Goal: Information Seeking & Learning: Learn about a topic

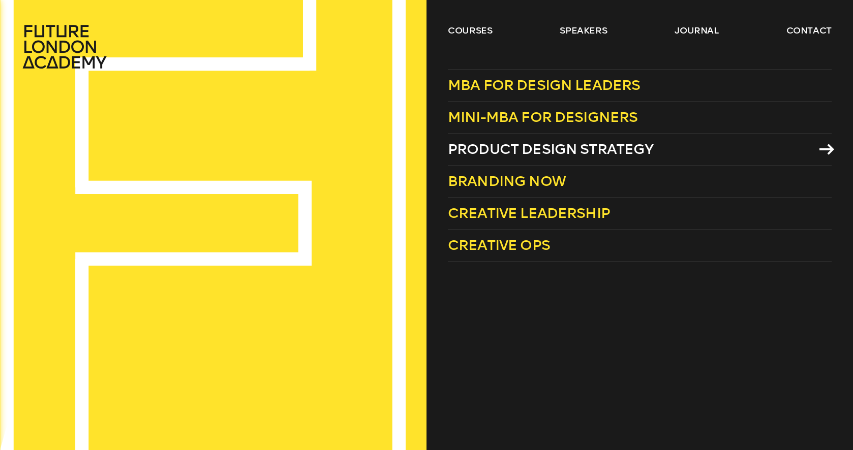
click at [499, 149] on span "Product Design Strategy" at bounding box center [551, 149] width 206 height 17
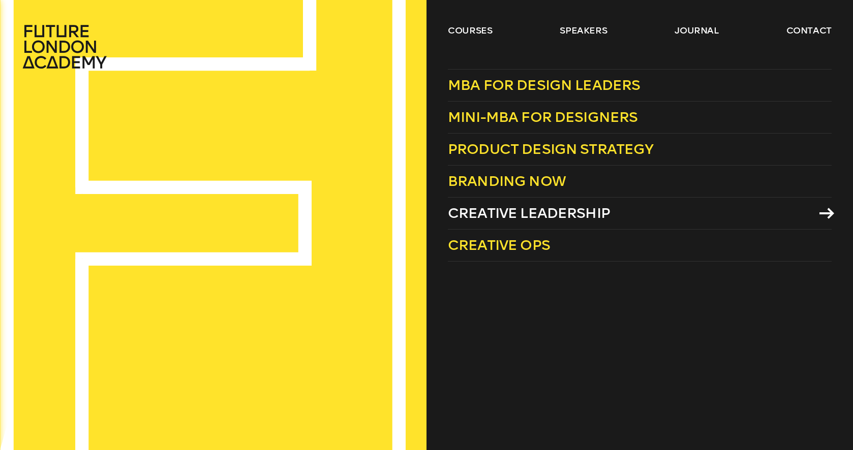
click at [530, 208] on span "Creative Leadership" at bounding box center [529, 213] width 162 height 17
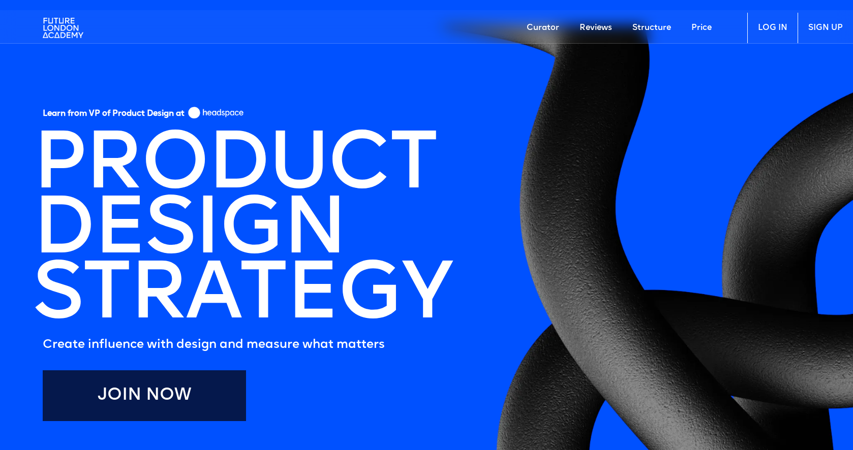
click at [224, 391] on link "Join Now" at bounding box center [144, 395] width 203 height 51
click at [702, 29] on link "Price" at bounding box center [701, 28] width 41 height 30
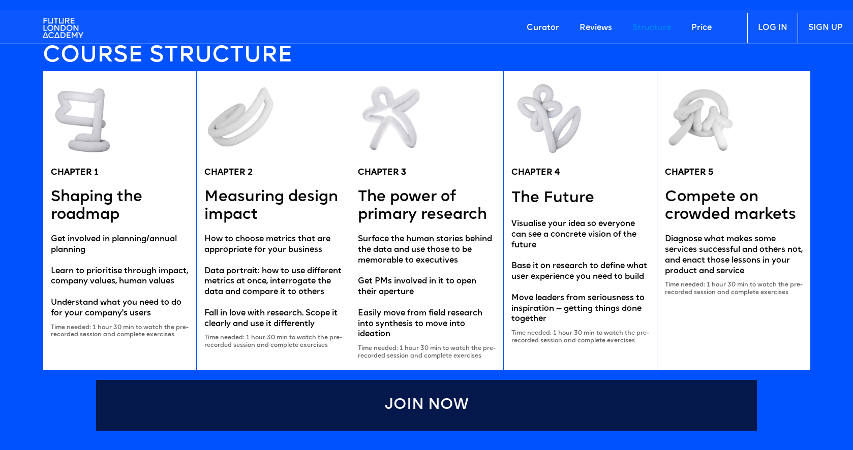
scroll to position [1973, 0]
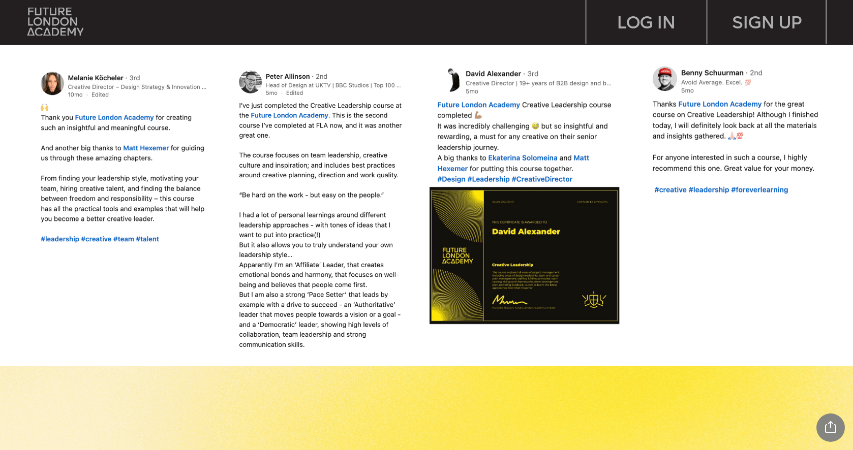
scroll to position [1013, 0]
